Goal: Task Accomplishment & Management: Manage account settings

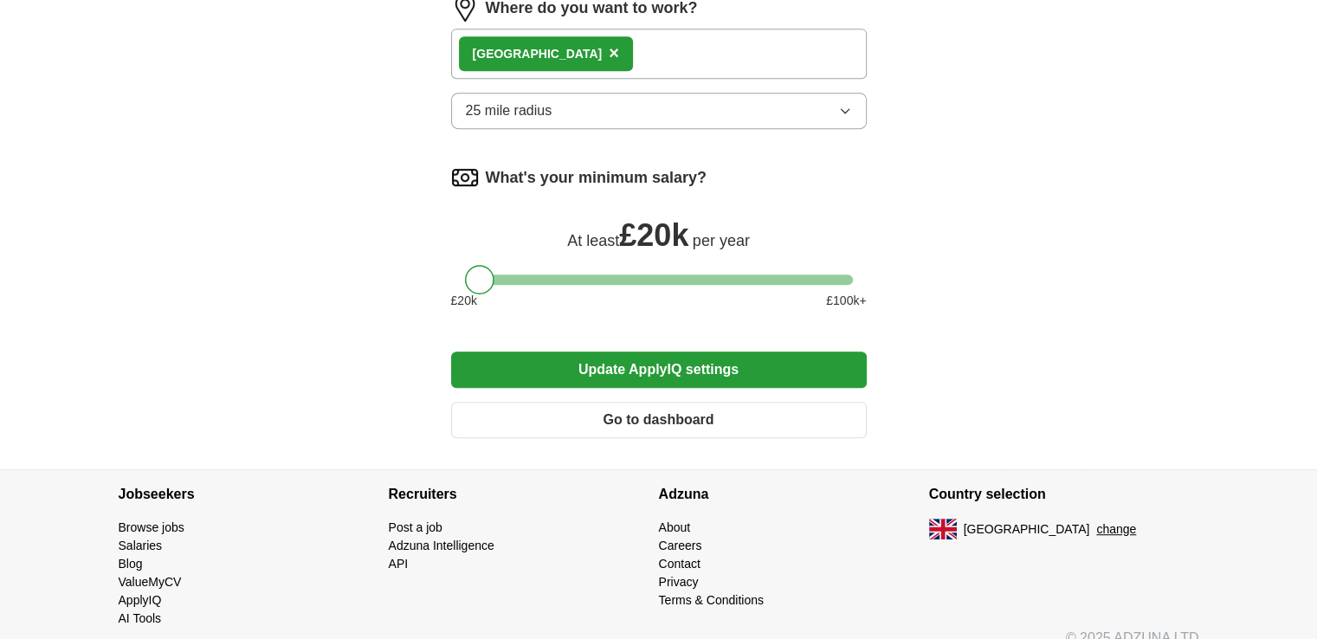
scroll to position [842, 0]
click at [744, 414] on button "Go to dashboard" at bounding box center [659, 420] width 416 height 36
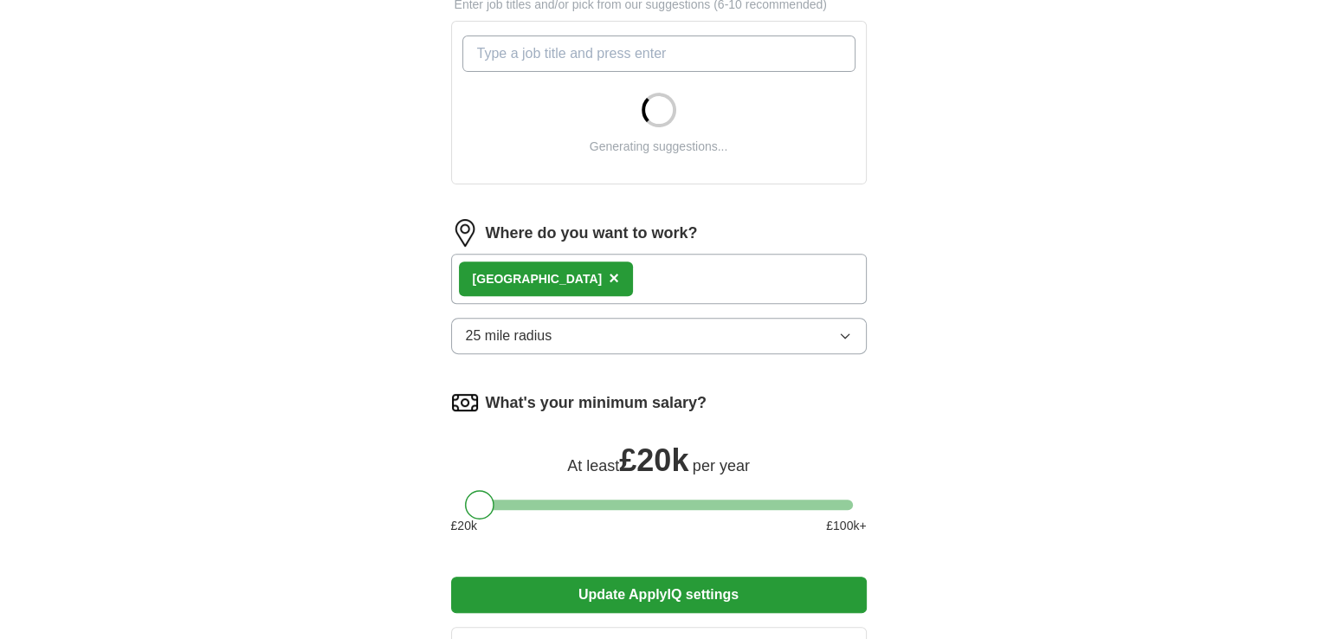
scroll to position [606, 0]
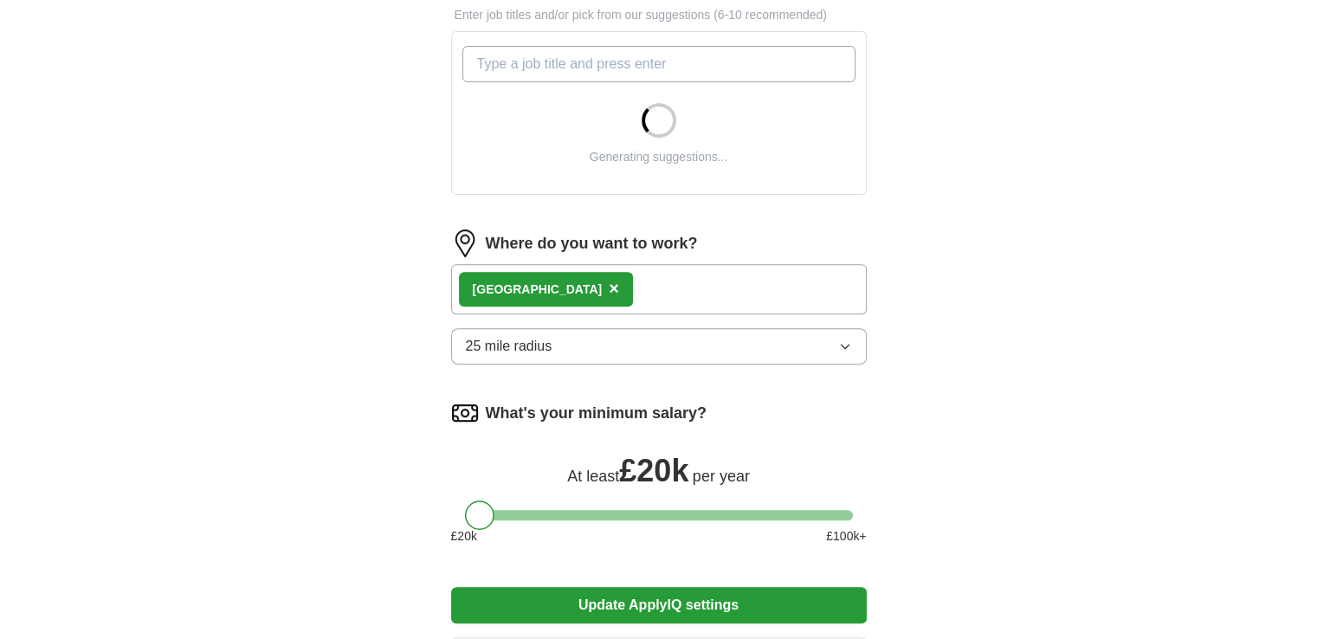
click at [572, 65] on input "What job are you looking for?" at bounding box center [659, 64] width 393 height 36
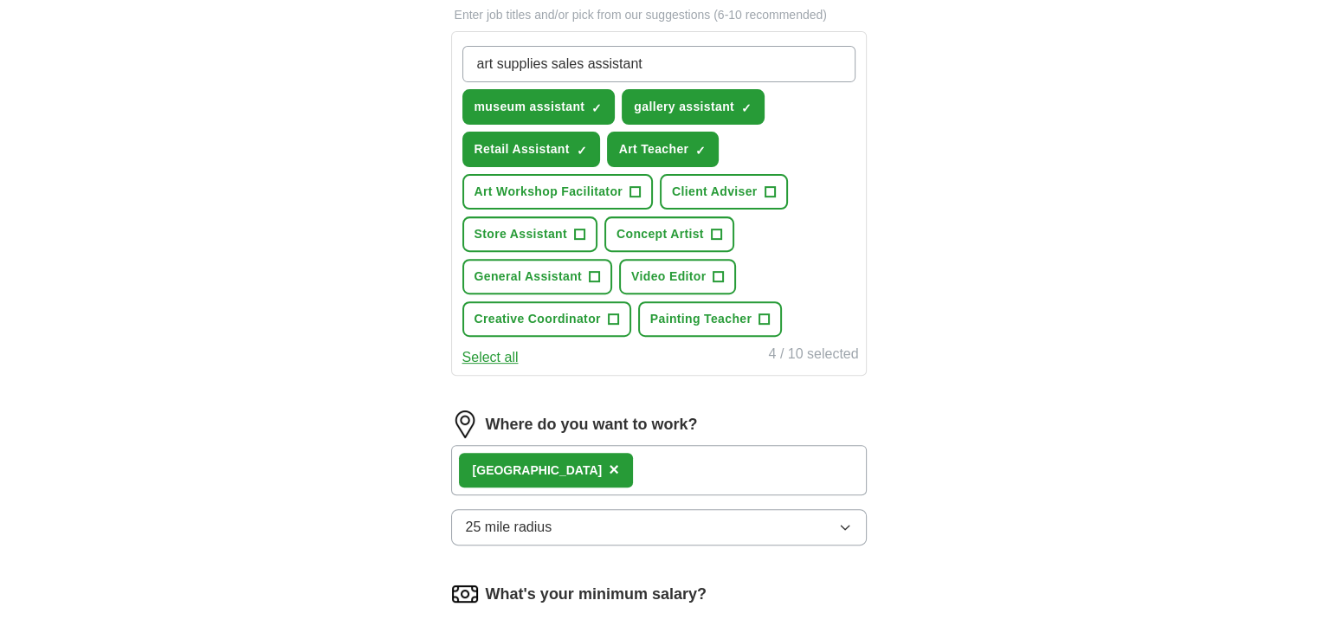
type input "art supplies sales assistant"
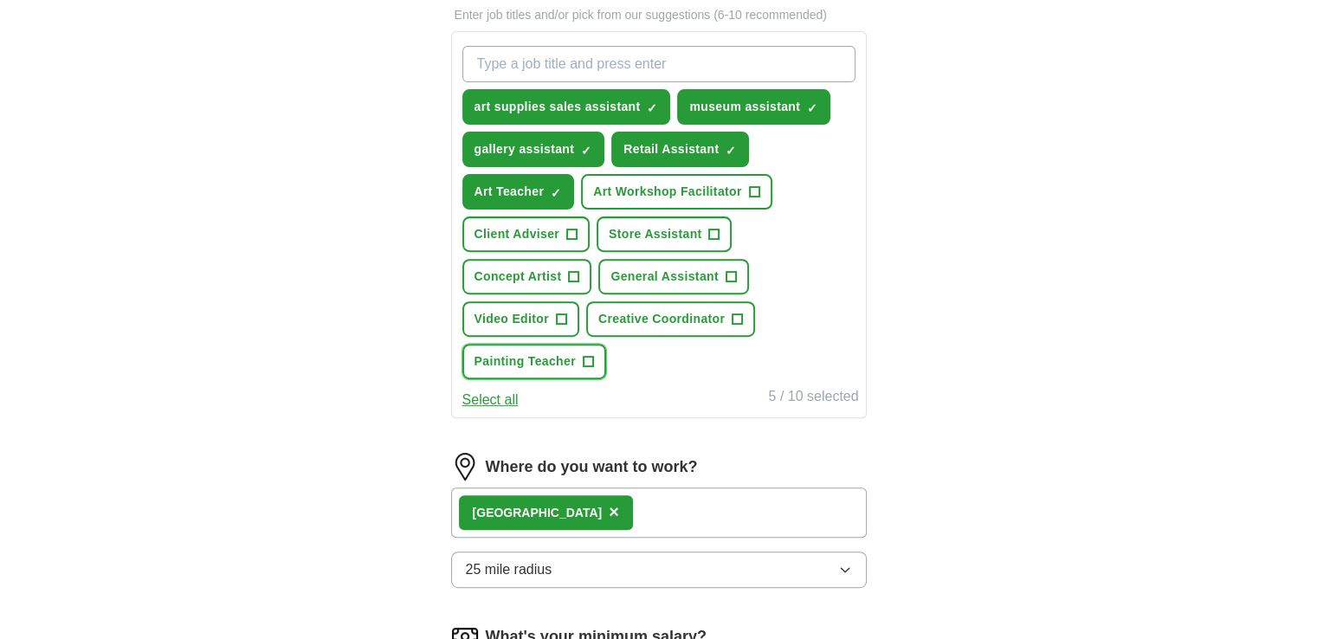
click at [589, 355] on span "+" at bounding box center [588, 362] width 10 height 14
click at [734, 272] on span "+" at bounding box center [731, 277] width 10 height 14
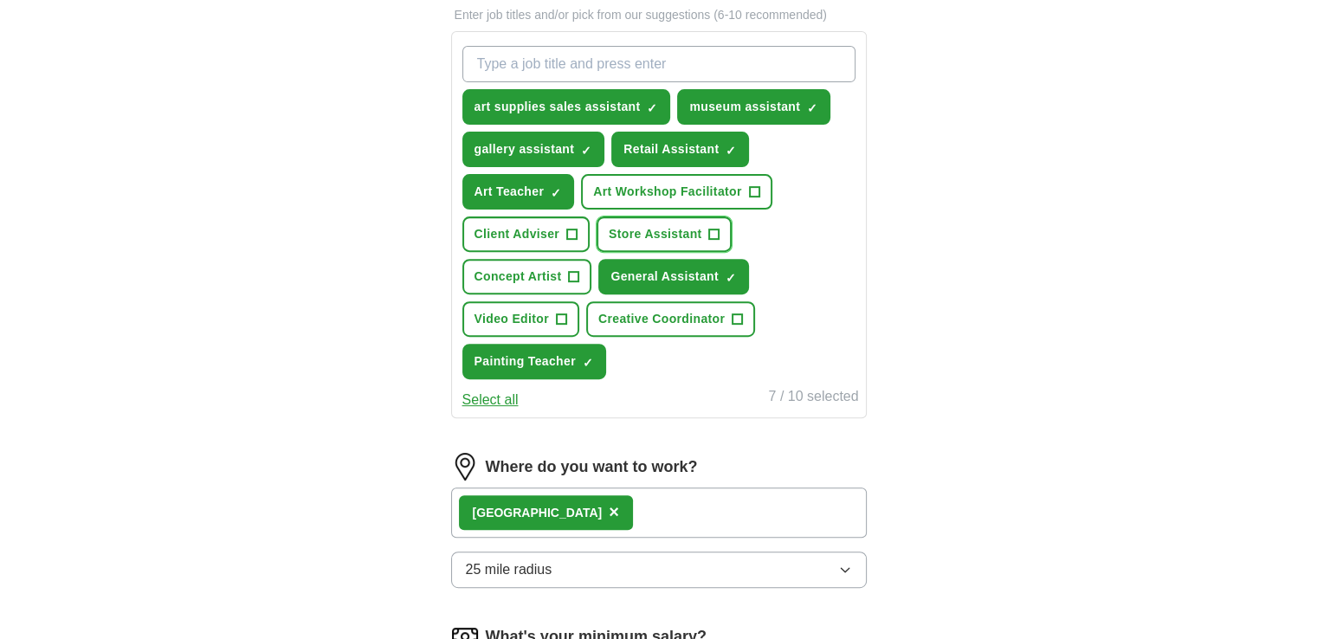
click at [717, 238] on button "Store Assistant +" at bounding box center [664, 235] width 135 height 36
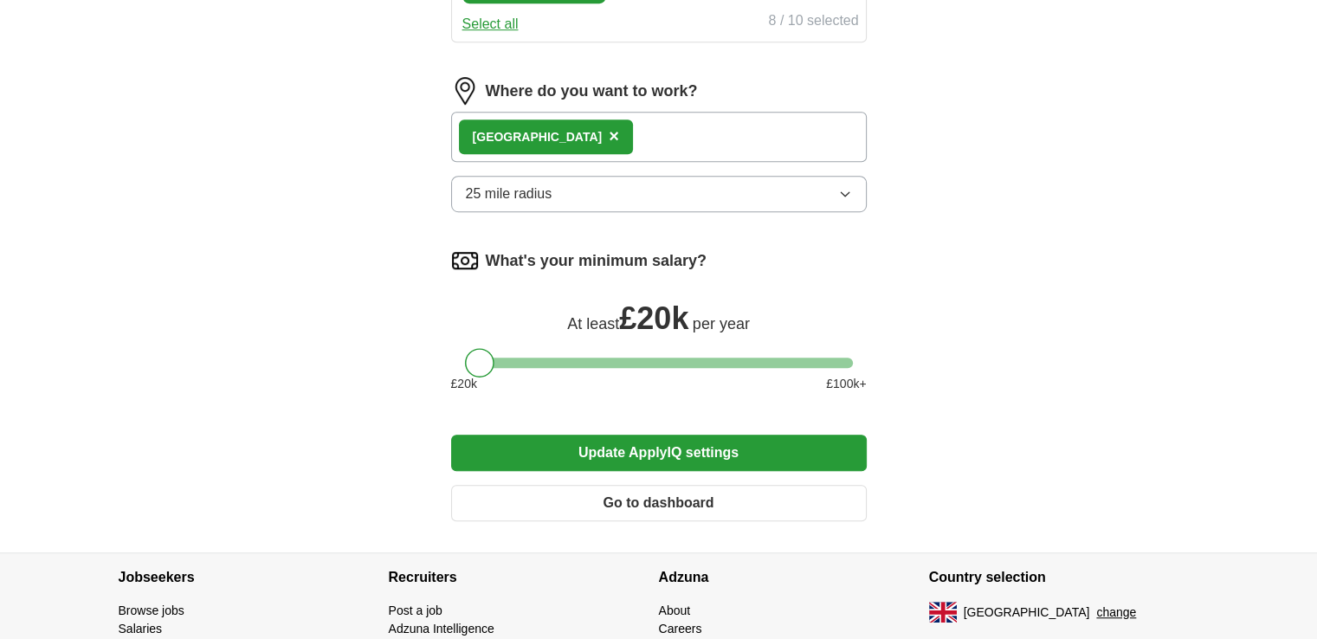
scroll to position [1001, 0]
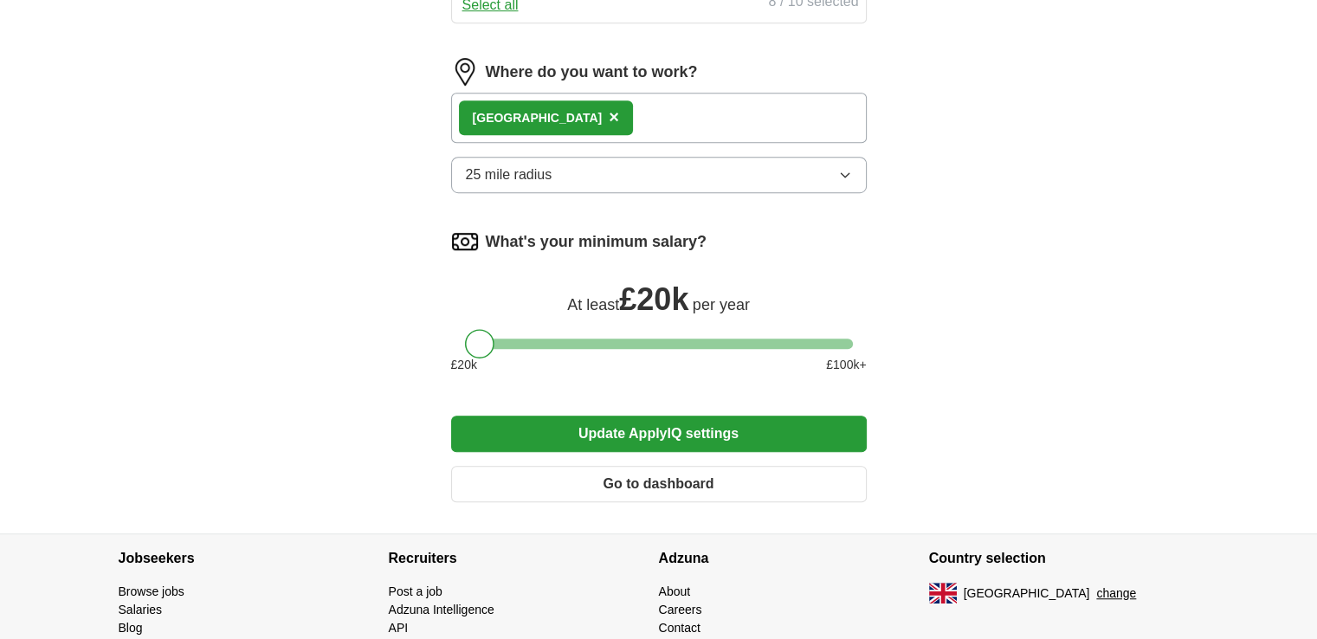
click at [667, 417] on button "Update ApplyIQ settings" at bounding box center [659, 434] width 416 height 36
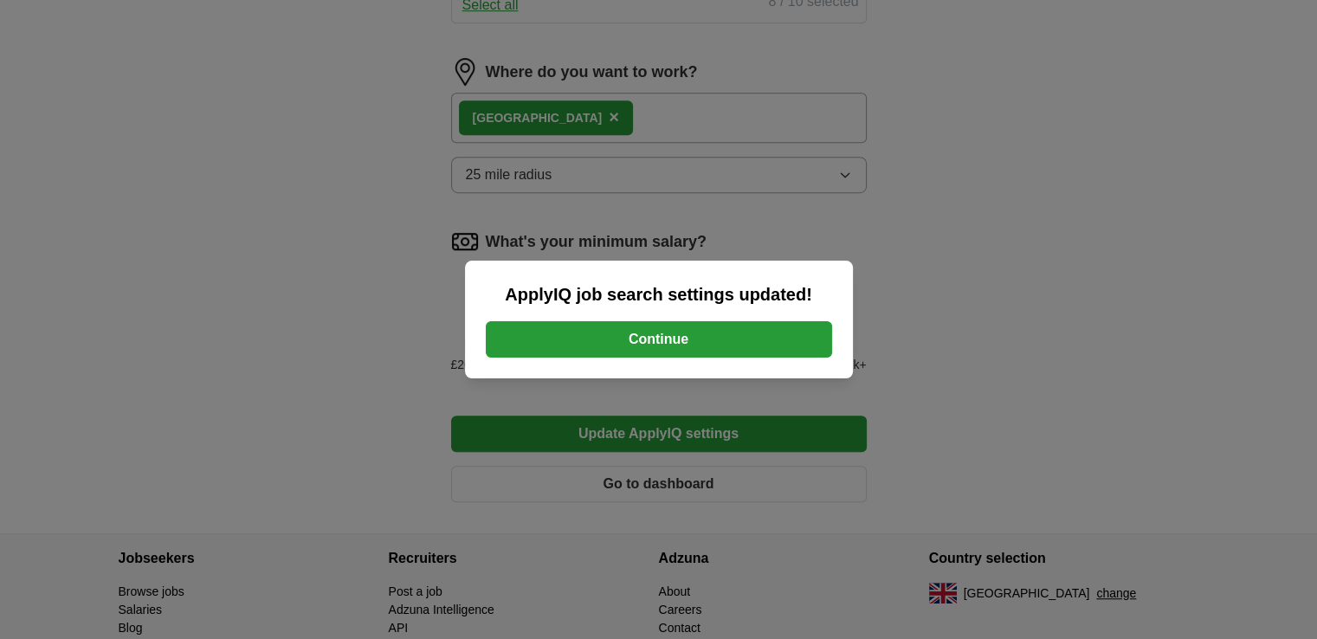
click at [633, 340] on button "Continue" at bounding box center [659, 339] width 346 height 36
